Goal: Task Accomplishment & Management: Complete application form

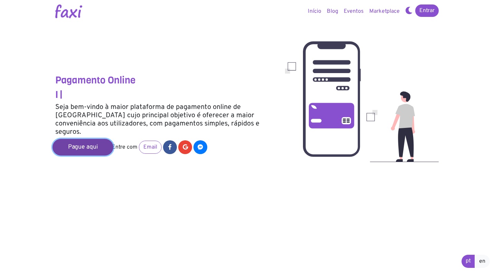
click at [85, 139] on link "Pague aqui" at bounding box center [82, 147] width 61 height 17
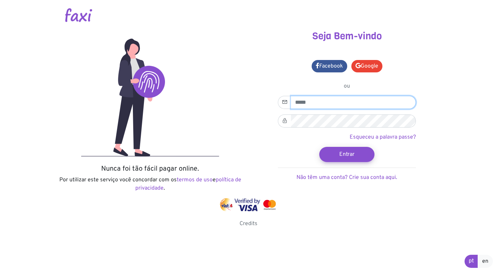
click at [302, 102] on input "email" at bounding box center [353, 102] width 125 height 13
type input "**********"
